Goal: Task Accomplishment & Management: Use online tool/utility

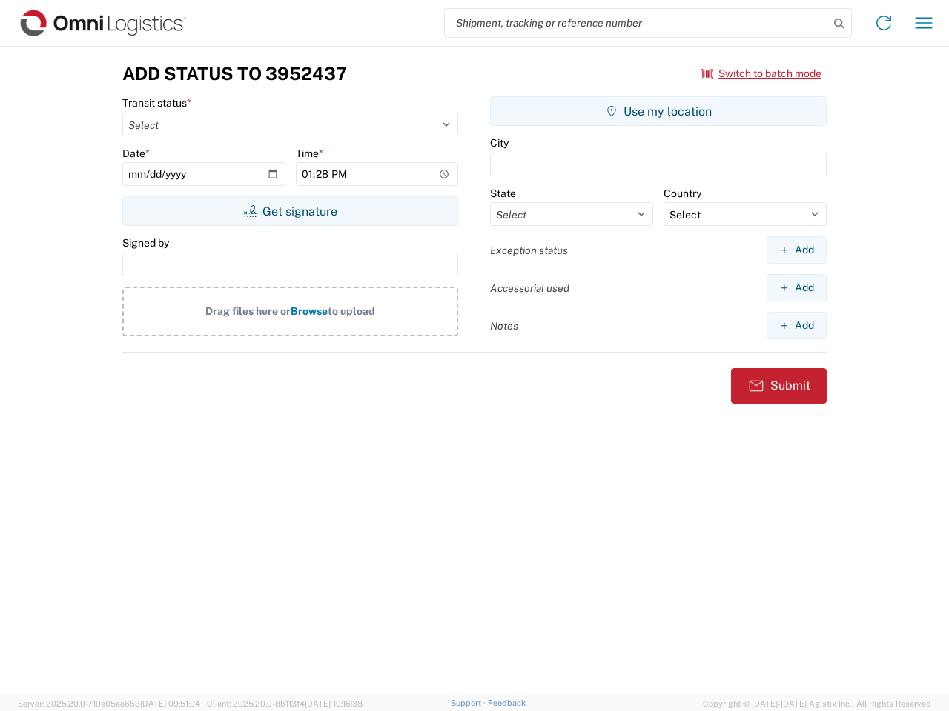
click at [637, 23] on input "search" at bounding box center [637, 23] width 384 height 28
click at [839, 24] on icon at bounding box center [839, 23] width 21 height 21
click at [883, 23] on icon at bounding box center [884, 23] width 24 height 24
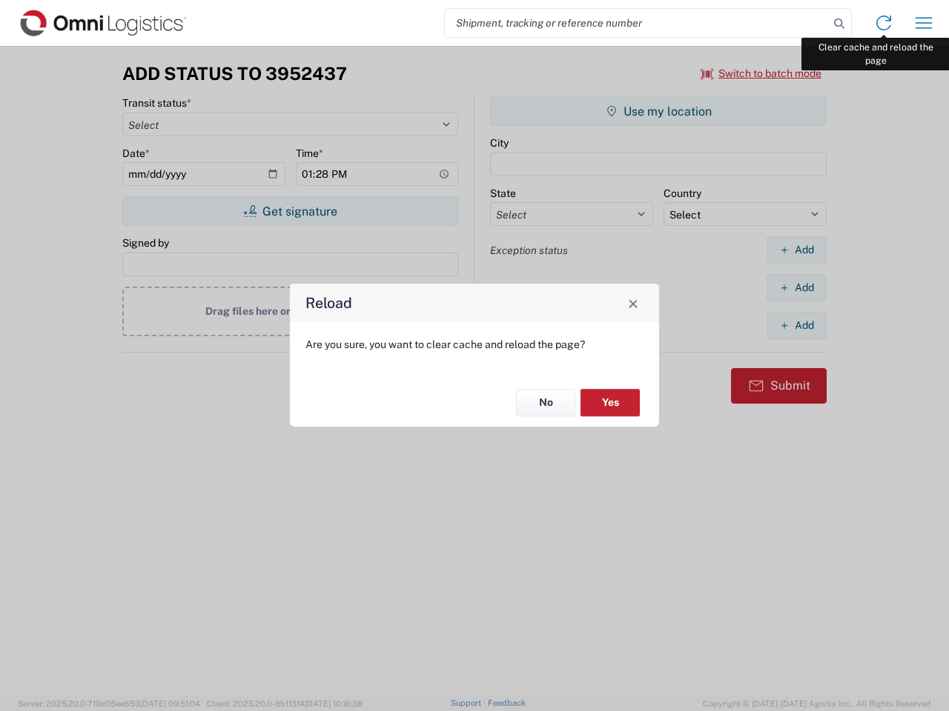
click at [923, 23] on div "Reload Are you sure, you want to clear cache and reload the page? No Yes" at bounding box center [474, 355] width 949 height 711
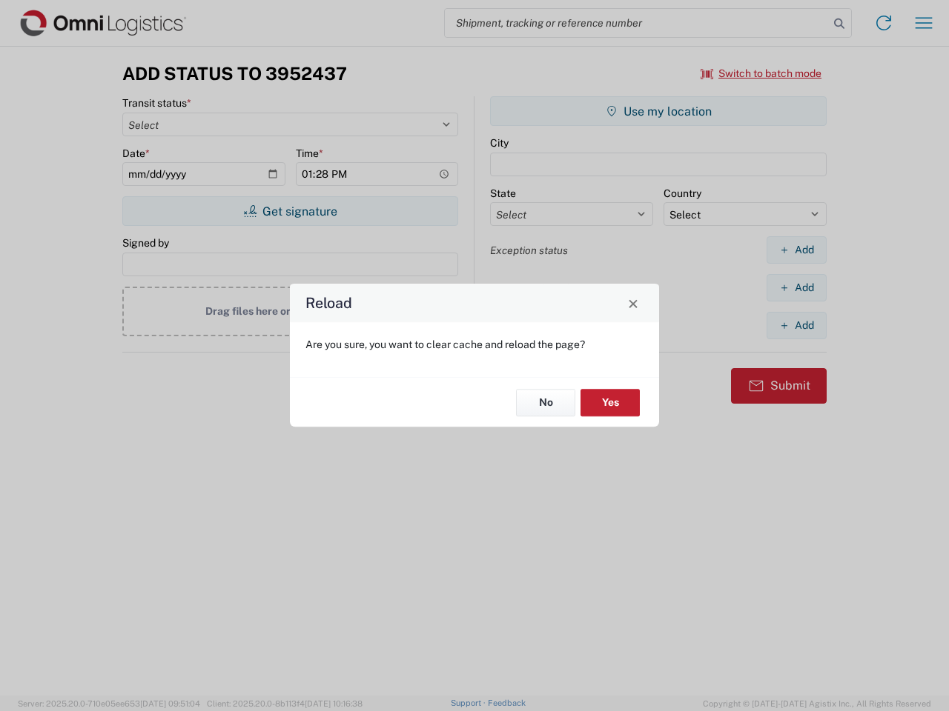
click at [761, 73] on div "Reload Are you sure, you want to clear cache and reload the page? No Yes" at bounding box center [474, 355] width 949 height 711
click at [290, 211] on div "Reload Are you sure, you want to clear cache and reload the page? No Yes" at bounding box center [474, 355] width 949 height 711
click at [658, 111] on div "Reload Are you sure, you want to clear cache and reload the page? No Yes" at bounding box center [474, 355] width 949 height 711
click at [796, 250] on div "Reload Are you sure, you want to clear cache and reload the page? No Yes" at bounding box center [474, 355] width 949 height 711
click at [796, 288] on div "Reload Are you sure, you want to clear cache and reload the page? No Yes" at bounding box center [474, 355] width 949 height 711
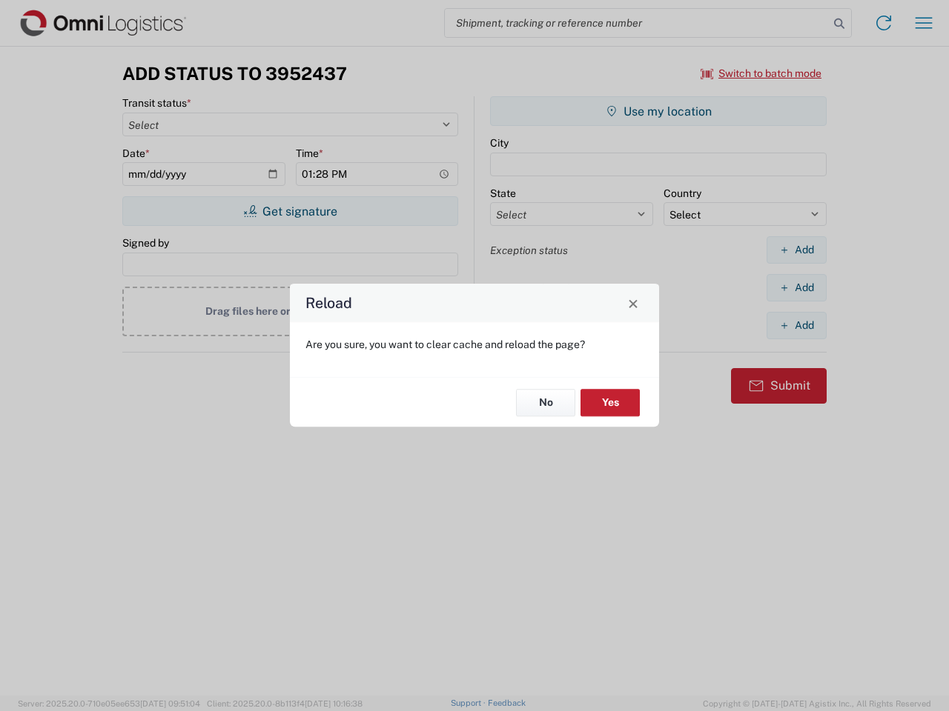
click at [796, 325] on div "Reload Are you sure, you want to clear cache and reload the page? No Yes" at bounding box center [474, 355] width 949 height 711
